Goal: Find specific page/section: Find specific page/section

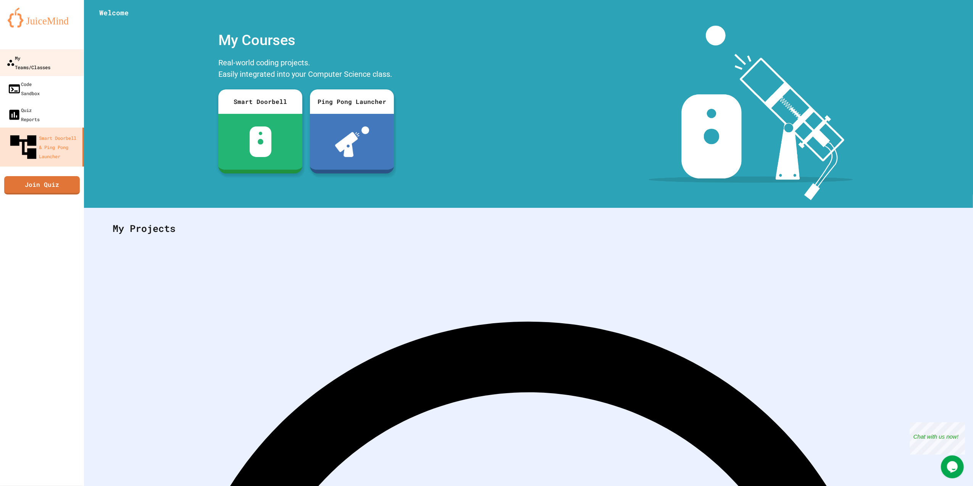
click at [50, 60] on div "My Teams/Classes" at bounding box center [28, 62] width 44 height 19
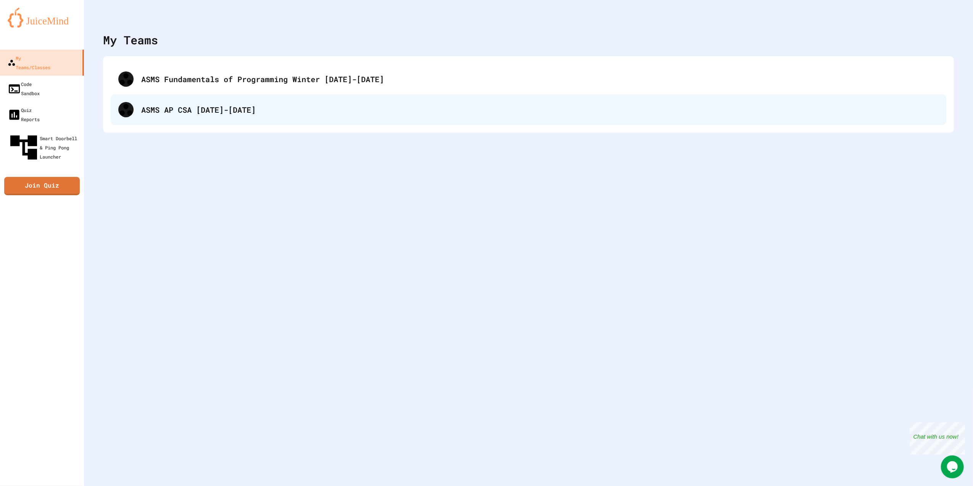
click at [207, 104] on div "ASMS AP CSA [DATE]-[DATE]" at bounding box center [540, 109] width 798 height 11
